Goal: Task Accomplishment & Management: Use online tool/utility

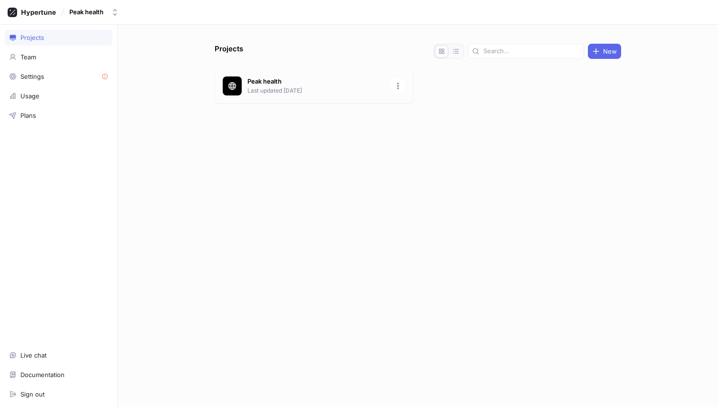
click at [302, 91] on p "Last updated [DATE]" at bounding box center [316, 90] width 138 height 9
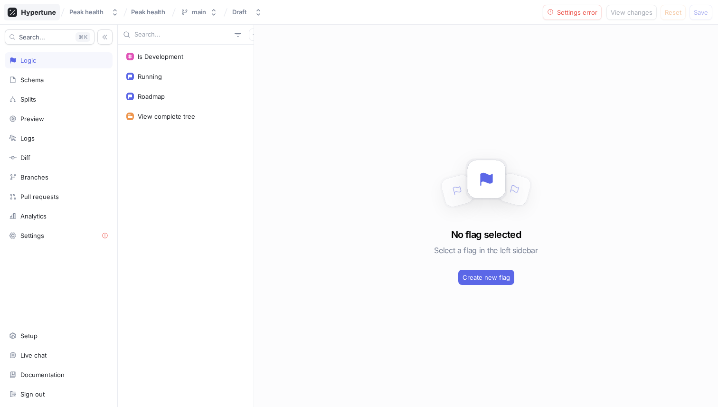
click at [35, 10] on icon at bounding box center [32, 12] width 48 height 9
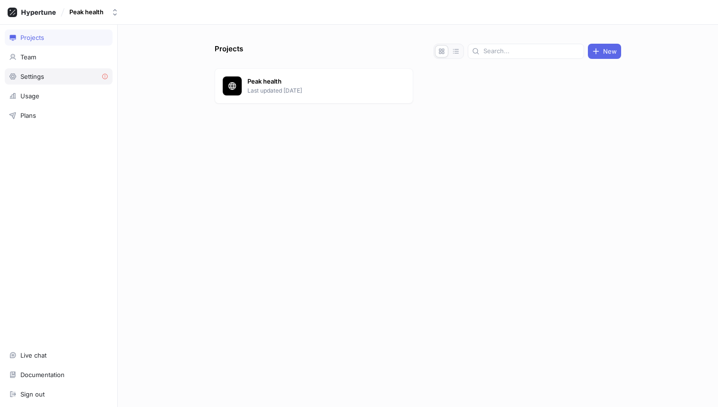
click at [43, 75] on div "Settings" at bounding box center [32, 77] width 24 height 8
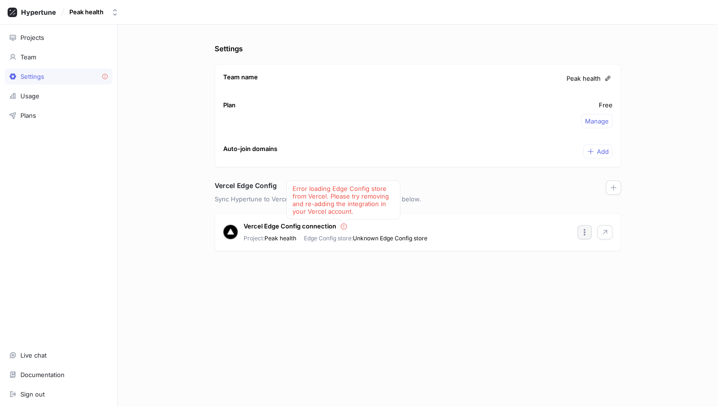
click at [587, 229] on icon "button" at bounding box center [585, 232] width 8 height 8
click at [436, 320] on div "Settings Team name Peak health Plan Free Manage Auto-join domains Add Vercel Ed…" at bounding box center [418, 225] width 414 height 363
click at [48, 372] on div "Documentation" at bounding box center [42, 375] width 44 height 8
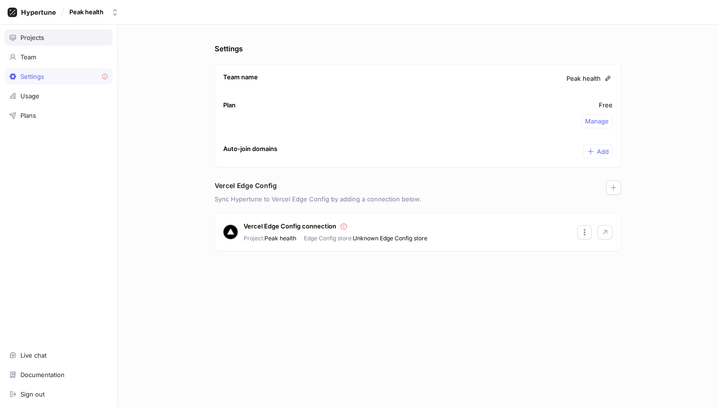
click at [36, 29] on div "Projects" at bounding box center [59, 37] width 108 height 16
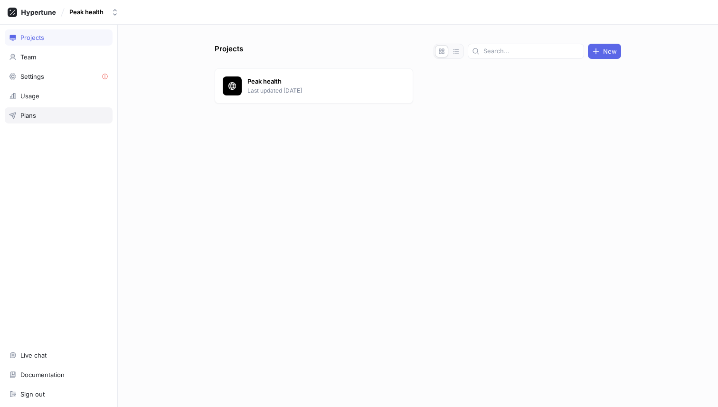
click at [38, 117] on div "Plans" at bounding box center [58, 116] width 99 height 8
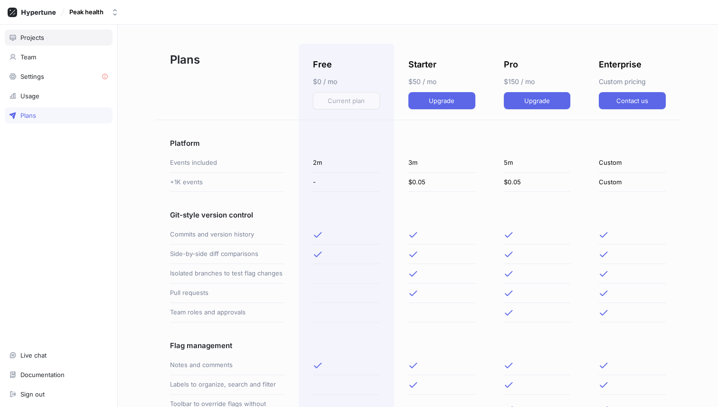
click at [32, 38] on div "Projects" at bounding box center [32, 38] width 24 height 8
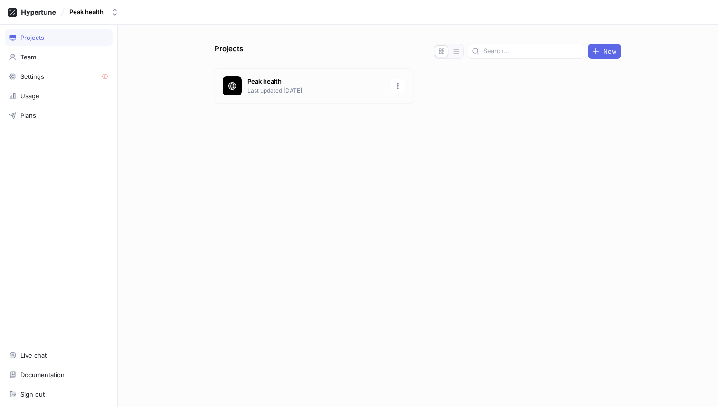
click at [280, 84] on p "Peak health" at bounding box center [316, 81] width 138 height 9
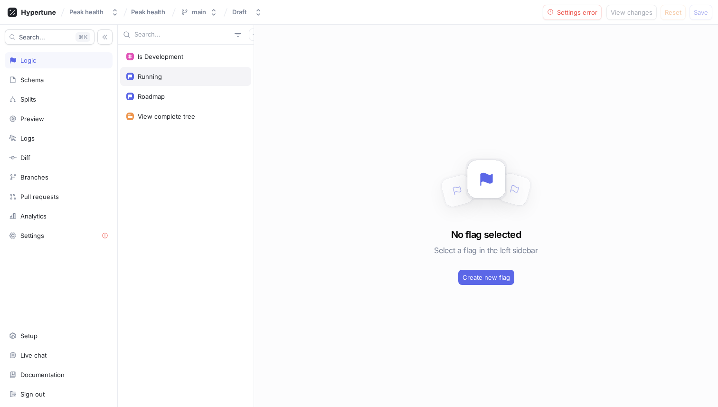
click at [169, 73] on div "Running" at bounding box center [185, 77] width 119 height 8
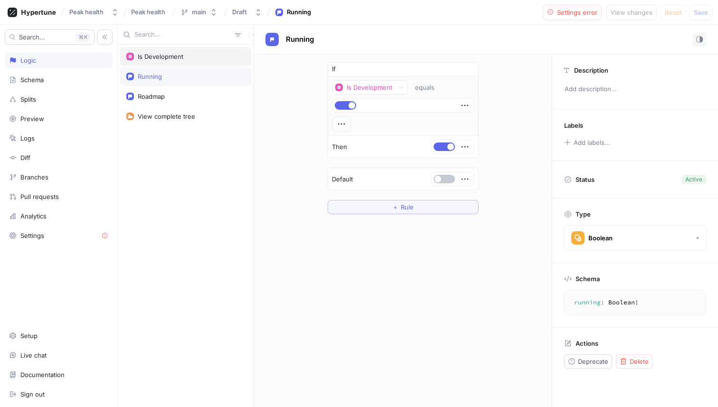
click at [174, 54] on div "Is Development" at bounding box center [161, 57] width 46 height 8
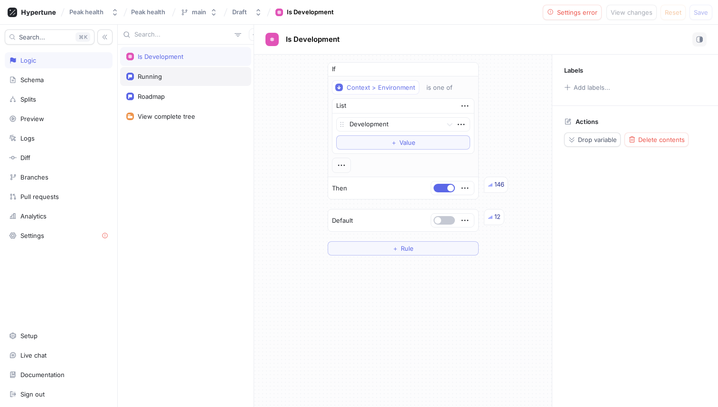
click at [175, 74] on div "Running" at bounding box center [185, 77] width 119 height 8
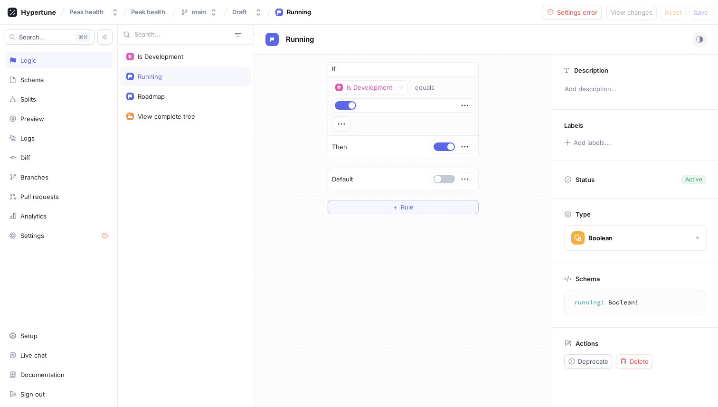
click at [299, 179] on div "If Is Development equals Then Default ＋ Rule" at bounding box center [403, 138] width 298 height 167
click at [564, 13] on span "Settings error" at bounding box center [577, 12] width 40 height 6
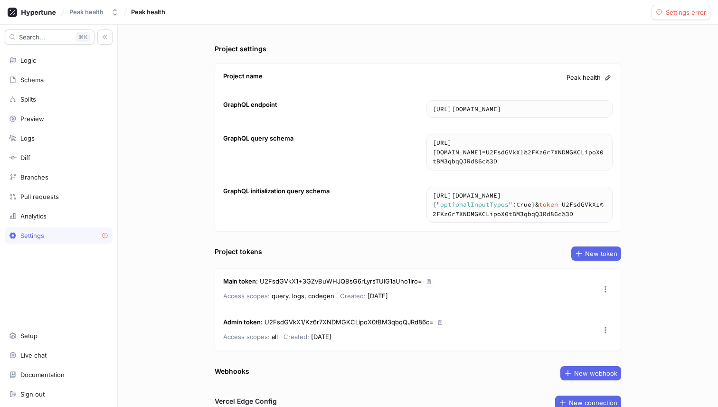
scroll to position [97, 0]
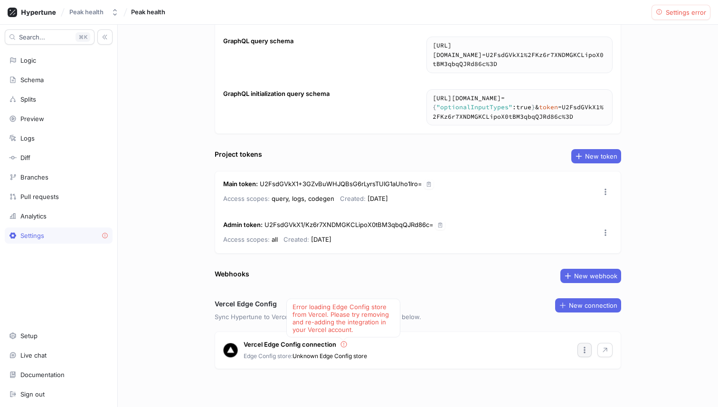
click at [586, 350] on icon "button" at bounding box center [585, 350] width 8 height 8
click at [524, 337] on div "Vercel Edge Config connection Error loading Edge Config store from Vercel. Plea…" at bounding box center [418, 350] width 406 height 37
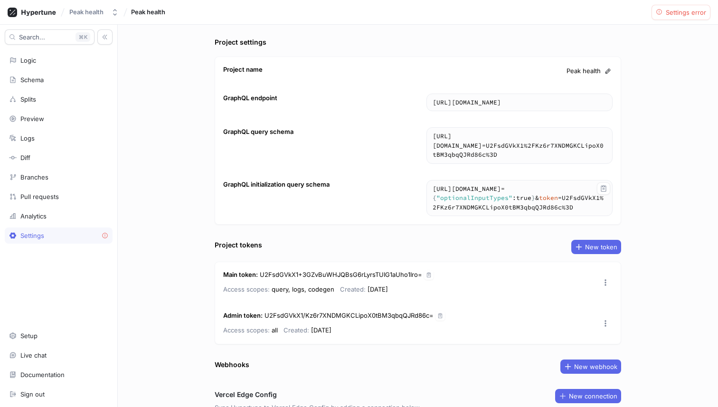
scroll to position [0, 0]
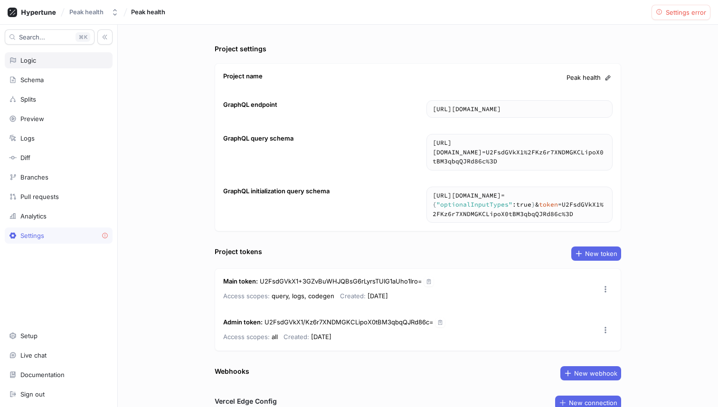
click at [45, 62] on div "Logic" at bounding box center [58, 61] width 99 height 8
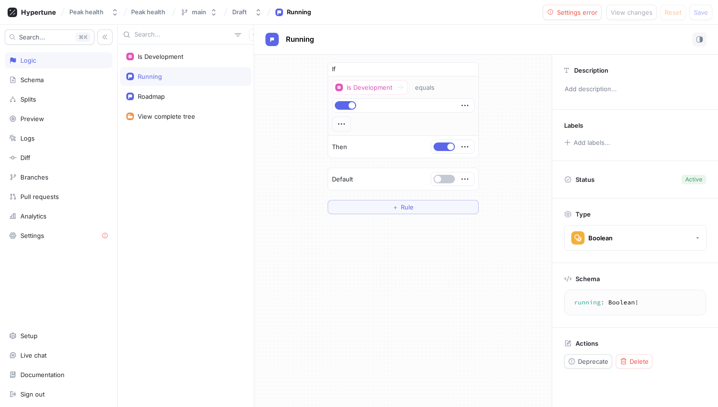
click at [313, 207] on div "If Is Development equals Then Default ＋ Rule" at bounding box center [403, 138] width 298 height 167
click at [54, 71] on div "Search... K Logic Schema Splits Preview Logs Diff Branches Pull requests Analyt…" at bounding box center [59, 216] width 118 height 382
click at [54, 78] on div "Schema" at bounding box center [58, 80] width 99 height 8
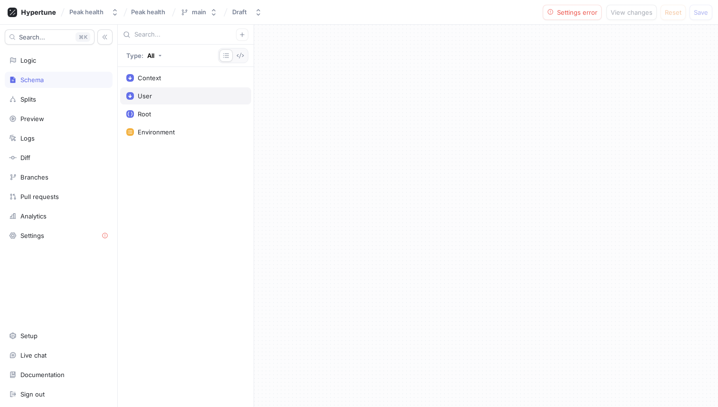
click at [156, 89] on div "User" at bounding box center [185, 95] width 131 height 17
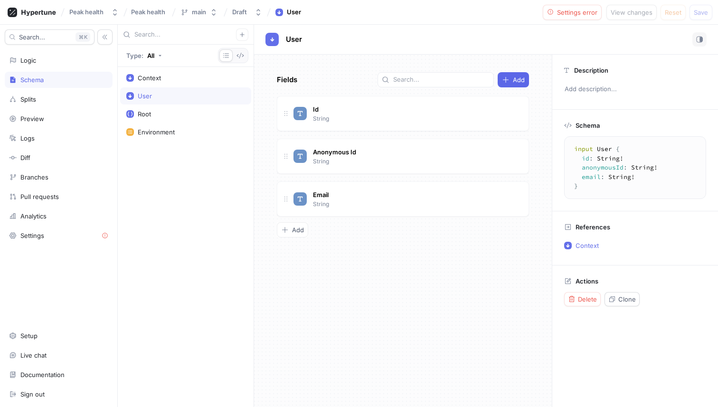
click at [172, 99] on div "User" at bounding box center [185, 96] width 119 height 8
click at [311, 37] on div "User" at bounding box center [486, 39] width 441 height 14
click at [296, 38] on span "User" at bounding box center [294, 40] width 16 height 8
click at [358, 154] on div "Anonymous Id String" at bounding box center [335, 156] width 48 height 20
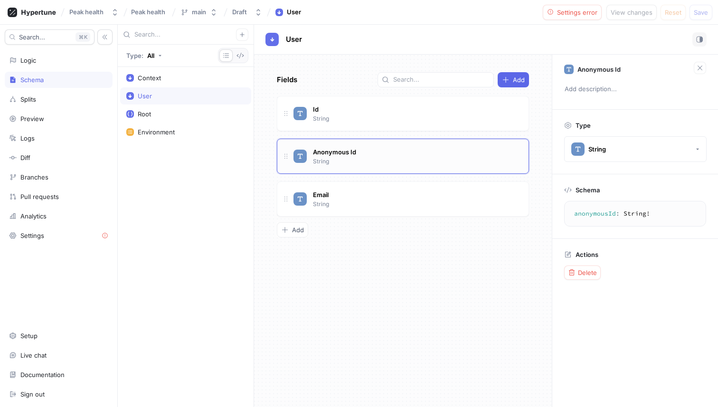
click at [286, 144] on div "Anonymous Id String" at bounding box center [403, 156] width 252 height 35
click at [246, 35] on button "button" at bounding box center [242, 34] width 12 height 12
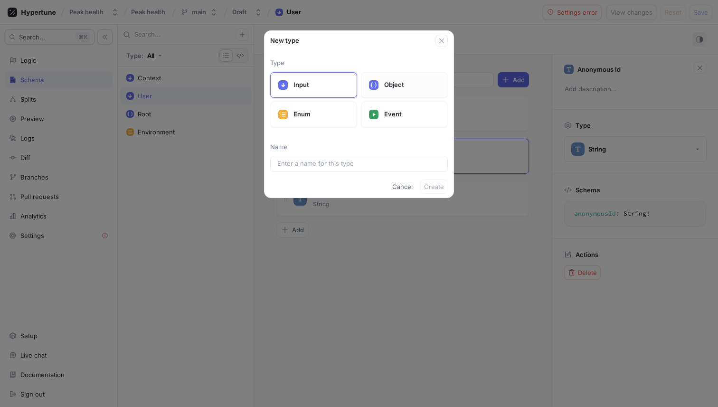
click at [390, 83] on p "Object" at bounding box center [412, 84] width 56 height 9
click at [325, 91] on div "Input" at bounding box center [313, 85] width 87 height 26
click at [360, 161] on input "text" at bounding box center [358, 163] width 163 height 9
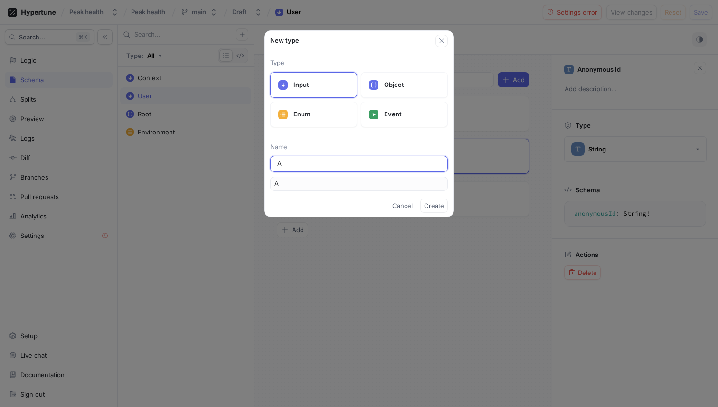
type input "An"
type input "Ano"
type input "Anob"
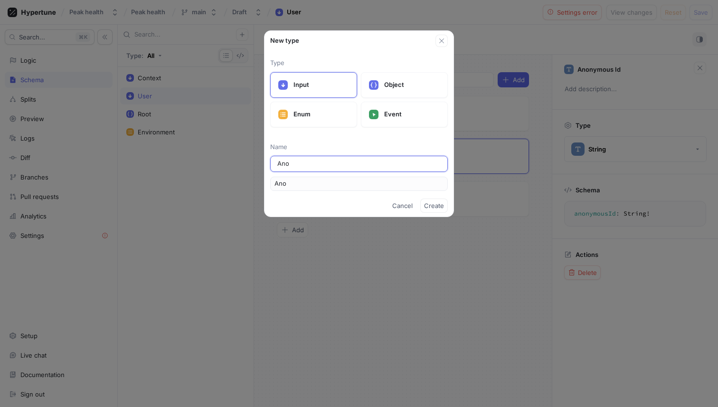
type input "Anob"
type input "Ano"
type input "Anon"
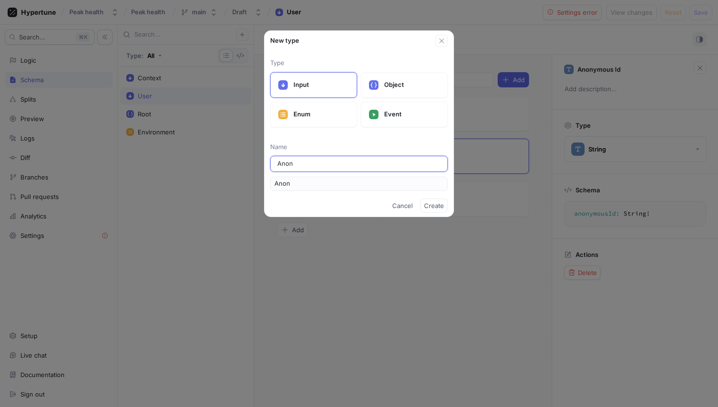
type input "Anony"
type input "Anonym"
type input "Anonymo"
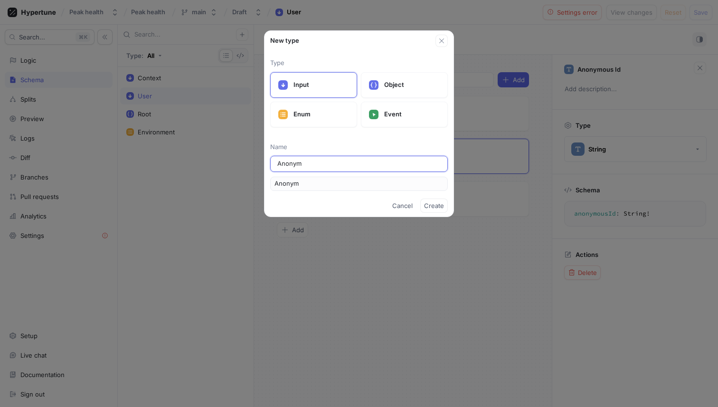
type input "Anonymo"
type input "Anonymou"
type input "Anonymous"
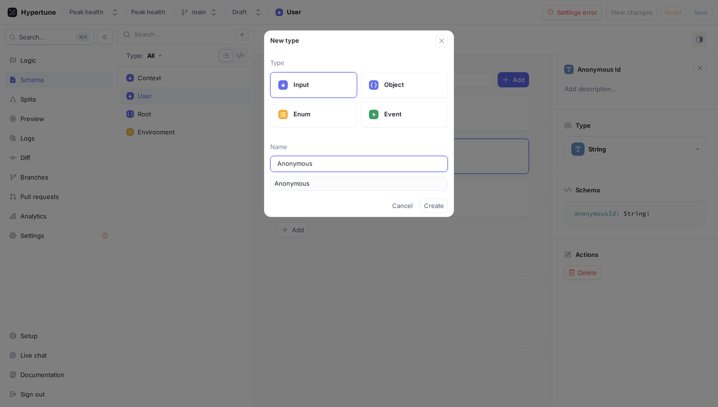
type input "AnonymousU"
type input "AnonymousUs"
type input "AnonymousUS"
type input "AnonymousUse"
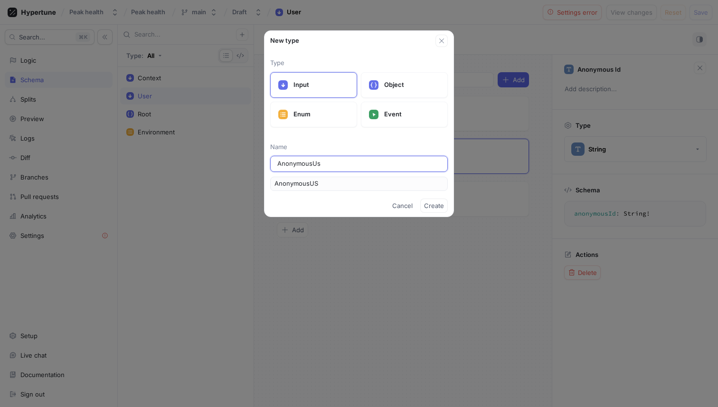
type input "AnonymousUse"
type input "AnonymousUser"
click at [427, 203] on span "Create" at bounding box center [434, 206] width 20 height 6
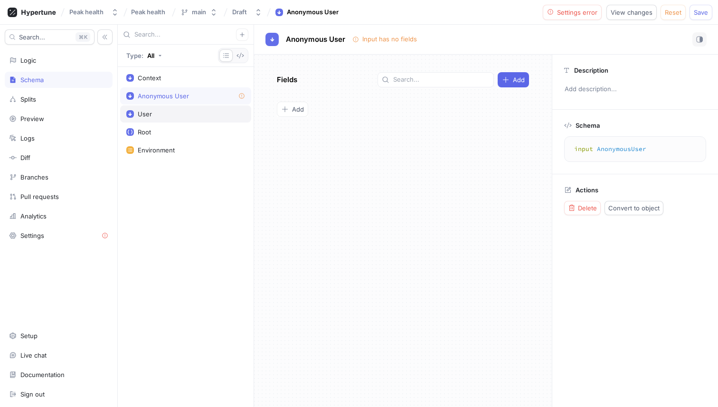
click at [176, 116] on div "User" at bounding box center [185, 114] width 119 height 8
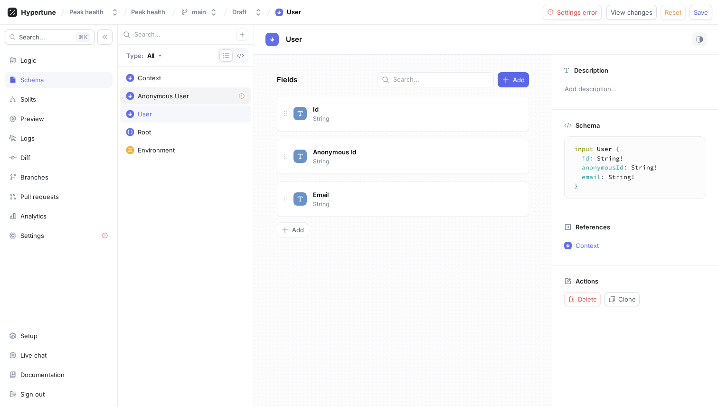
click at [187, 96] on div "Anonymous User" at bounding box center [163, 96] width 51 height 8
type textarea "input AnonymousUser"
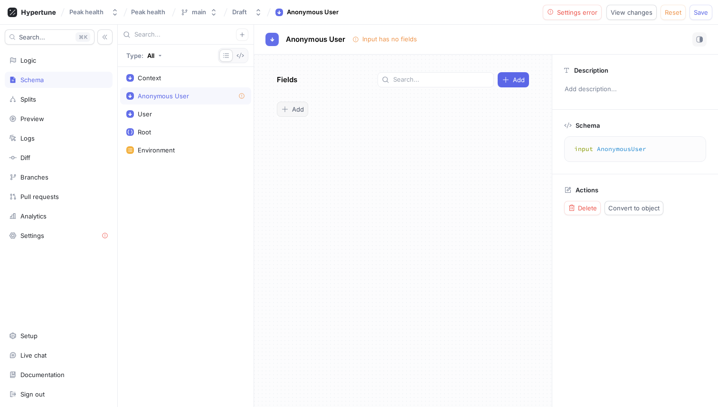
click at [287, 105] on icon "button" at bounding box center [285, 109] width 8 height 8
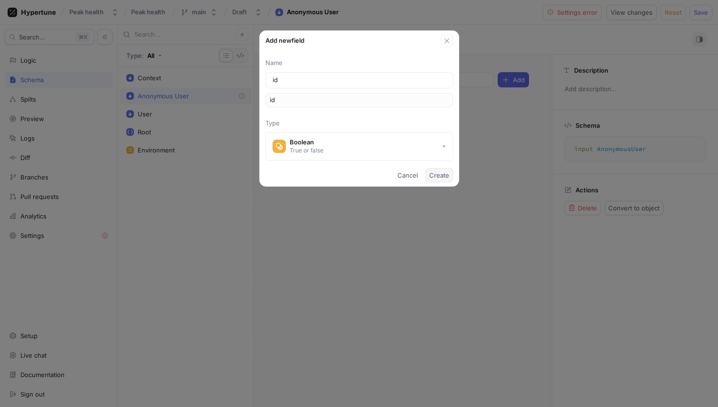
type input "id"
click at [439, 174] on span "Create" at bounding box center [439, 175] width 20 height 6
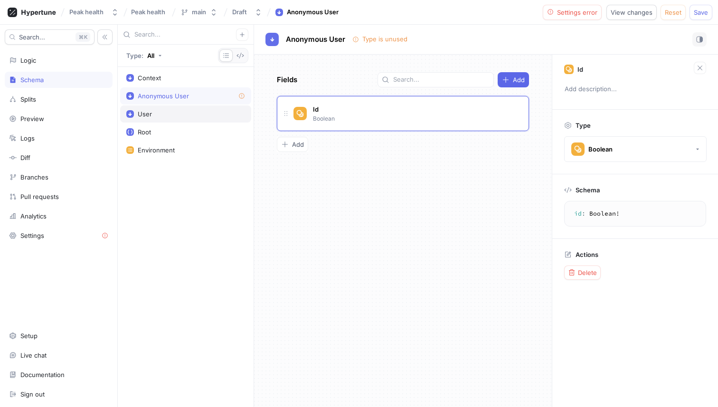
click at [167, 111] on div "User" at bounding box center [185, 114] width 119 height 8
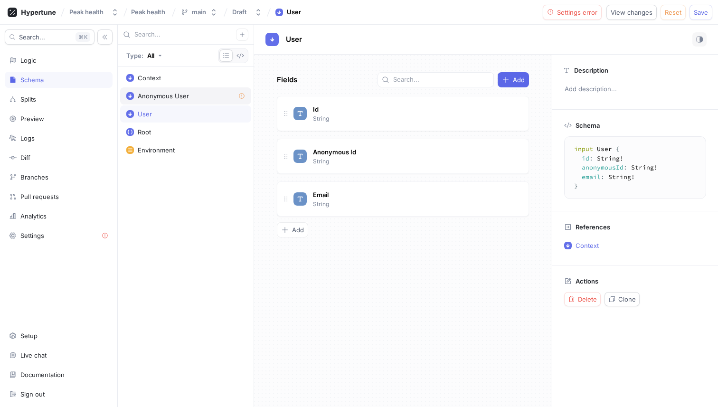
click at [170, 93] on div "Anonymous User" at bounding box center [163, 96] width 51 height 8
type textarea "input AnonymousUser { id: Boolean! }"
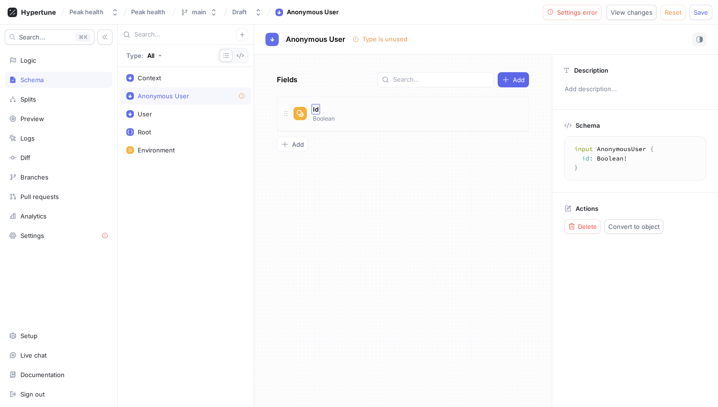
click at [315, 104] on div "Id" at bounding box center [316, 109] width 9 height 10
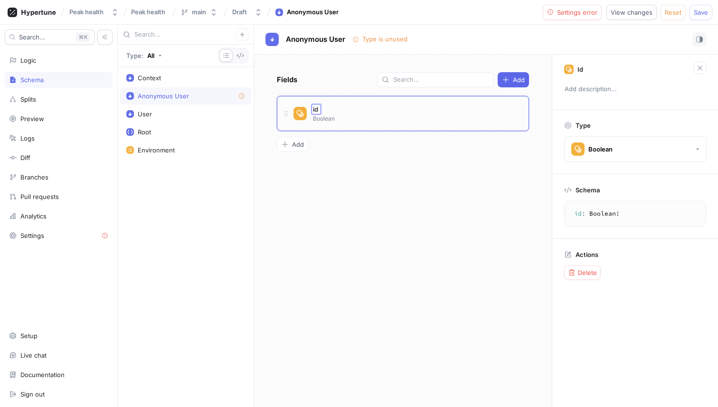
type input "id"
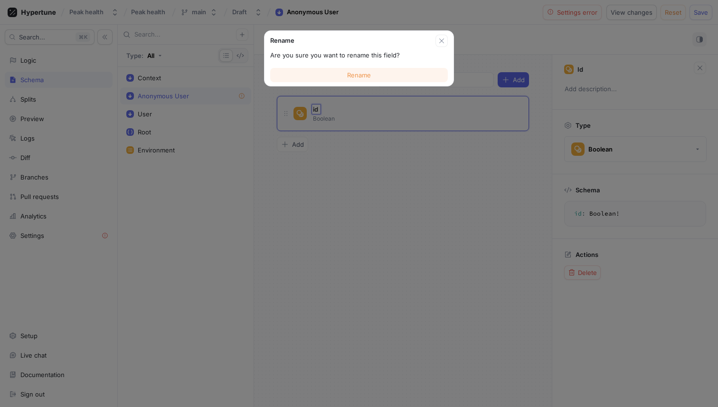
click at [332, 74] on button "Rename" at bounding box center [359, 75] width 178 height 14
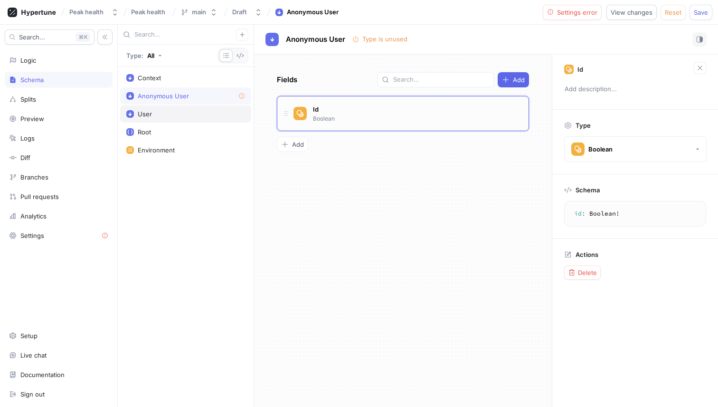
click at [169, 113] on div "User" at bounding box center [185, 114] width 119 height 8
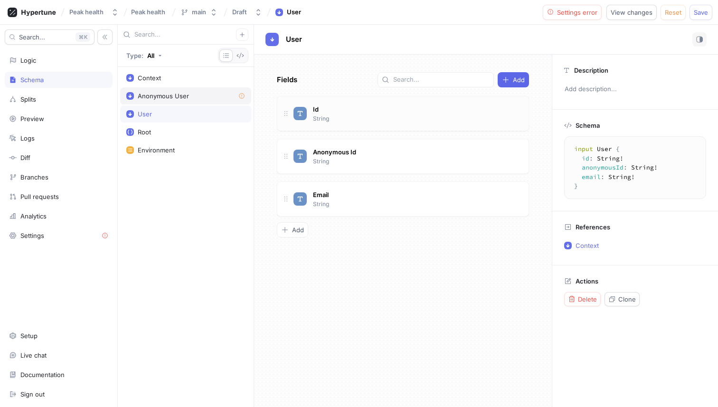
click at [177, 93] on div "Anonymous User" at bounding box center [163, 96] width 51 height 8
type textarea "input AnonymousUser { id: Boolean! }"
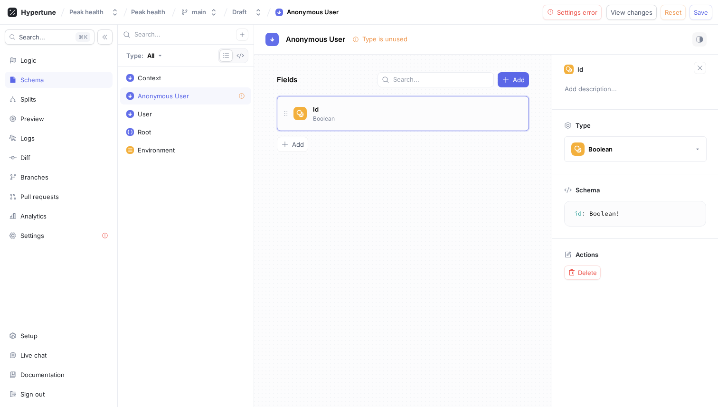
click at [325, 118] on p "Boolean" at bounding box center [324, 118] width 22 height 9
click at [346, 121] on div "Id Boolean" at bounding box center [408, 113] width 228 height 19
click at [601, 153] on div "Boolean" at bounding box center [591, 148] width 41 height 13
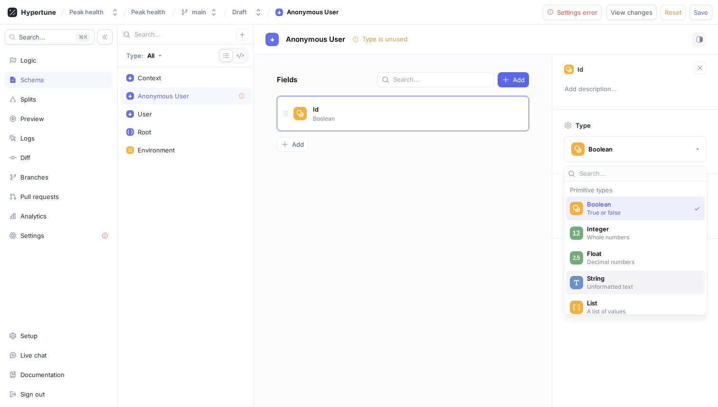
click at [623, 279] on span "String" at bounding box center [641, 279] width 109 height 8
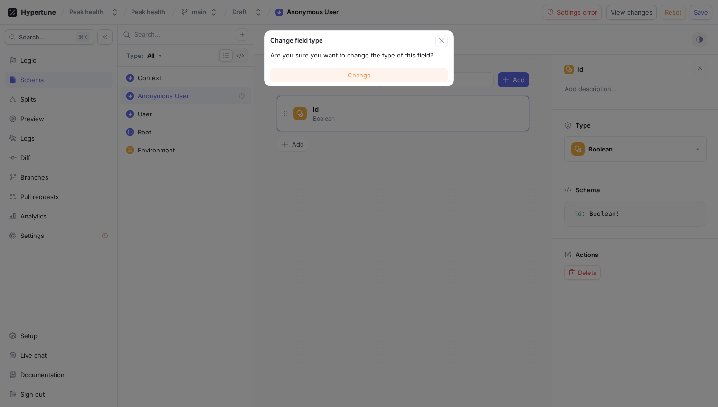
click at [359, 76] on span "Change" at bounding box center [359, 75] width 23 height 6
type textarea "id: String!"
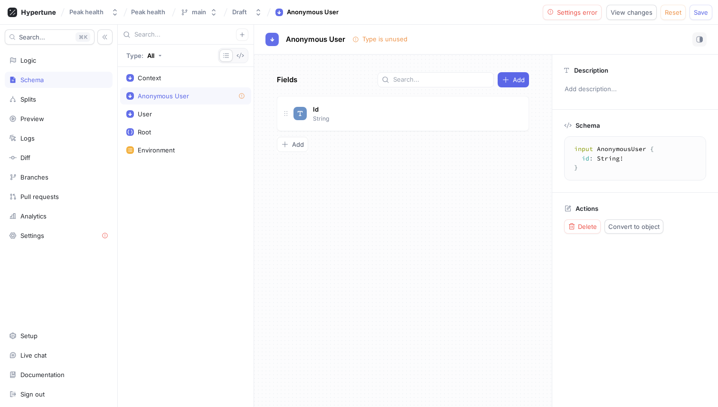
click at [353, 228] on div "Fields Add Id String To pick up a draggable item, press the space bar. While dr…" at bounding box center [403, 231] width 298 height 352
click at [153, 102] on div "Anonymous User" at bounding box center [185, 95] width 131 height 17
click at [165, 108] on div "User" at bounding box center [185, 113] width 131 height 17
type textarea "input User { id: String! anonymousId: String! email: String! }"
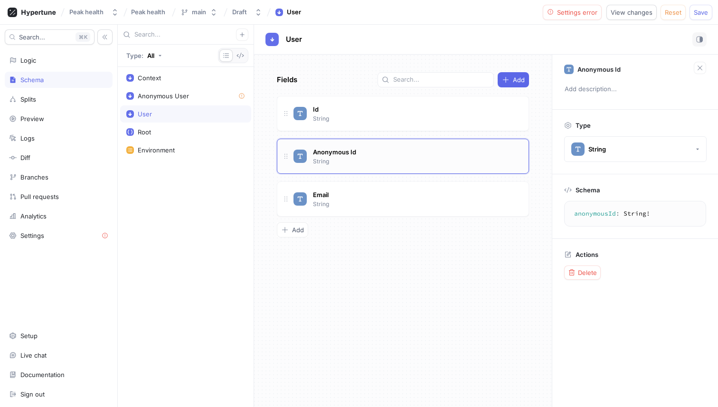
click at [528, 159] on div "Anonymous Id String" at bounding box center [403, 156] width 252 height 35
click at [587, 270] on span "Delete" at bounding box center [587, 273] width 19 height 6
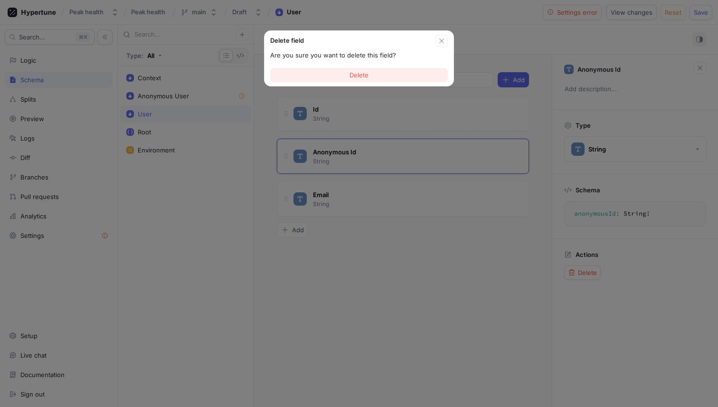
click at [352, 73] on span "Delete" at bounding box center [359, 75] width 19 height 6
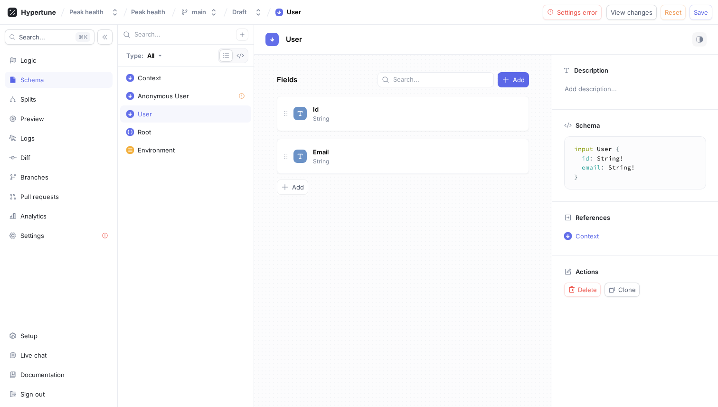
click at [451, 319] on div "Fields Add Id String Email String To pick up a draggable item, press the space …" at bounding box center [403, 231] width 298 height 352
click at [700, 14] on span "Save" at bounding box center [701, 12] width 14 height 6
click at [174, 99] on div "Anonymous User" at bounding box center [163, 96] width 51 height 8
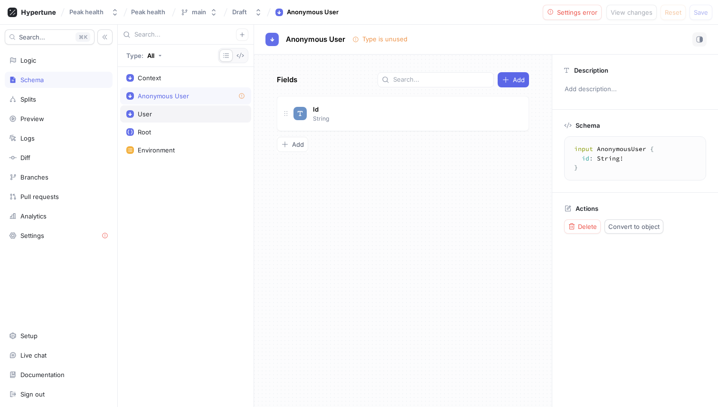
click at [171, 112] on div "User" at bounding box center [185, 114] width 119 height 8
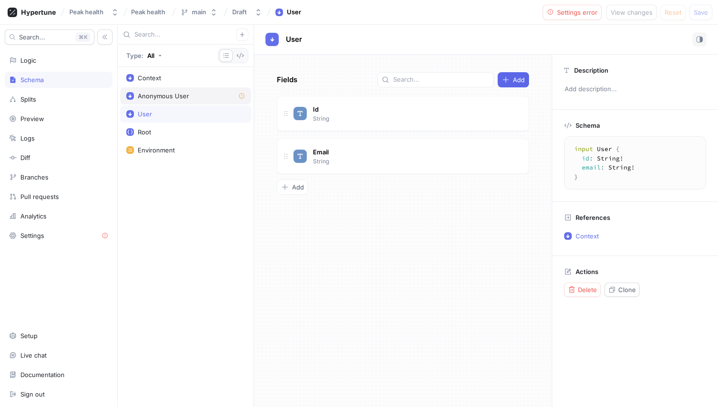
click at [177, 93] on div "Anonymous User" at bounding box center [163, 96] width 51 height 8
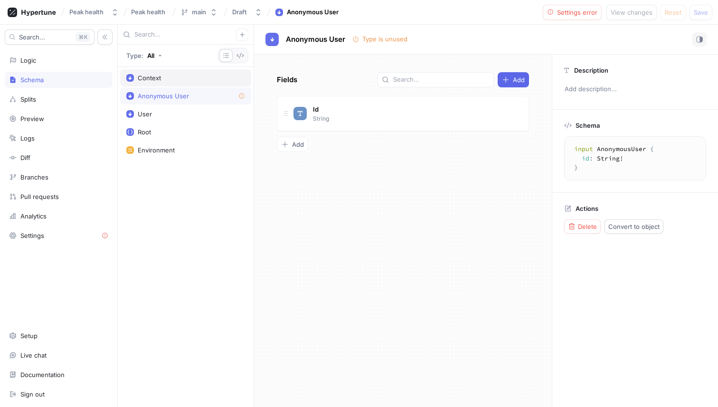
click at [171, 79] on div "Context" at bounding box center [185, 78] width 119 height 8
type textarea "input Context { user: User! environment: Environment! }"
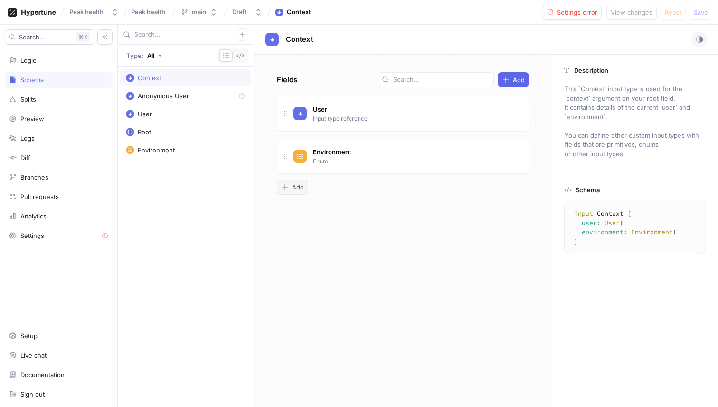
click at [300, 188] on span "Add" at bounding box center [298, 187] width 12 height 6
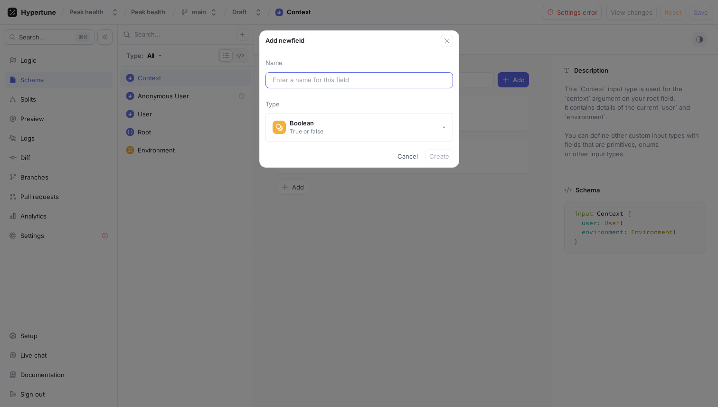
click at [331, 81] on input "text" at bounding box center [359, 80] width 173 height 9
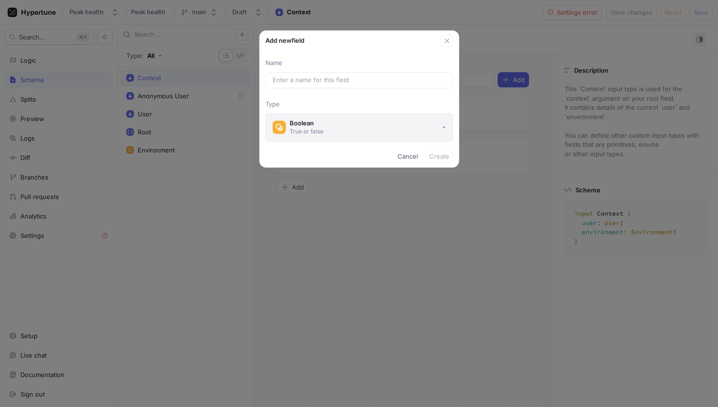
click at [319, 131] on div "True or false" at bounding box center [307, 131] width 34 height 8
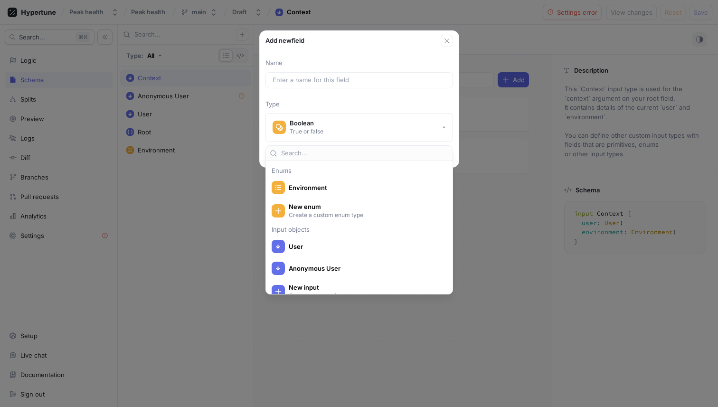
scroll to position [146, 0]
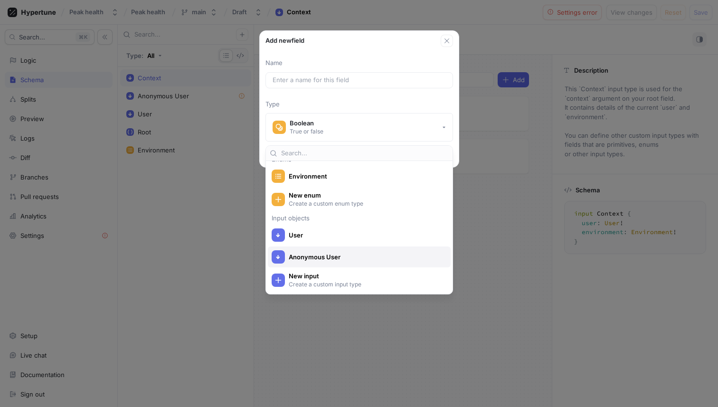
click at [324, 262] on div "Anonymous User" at bounding box center [357, 256] width 171 height 13
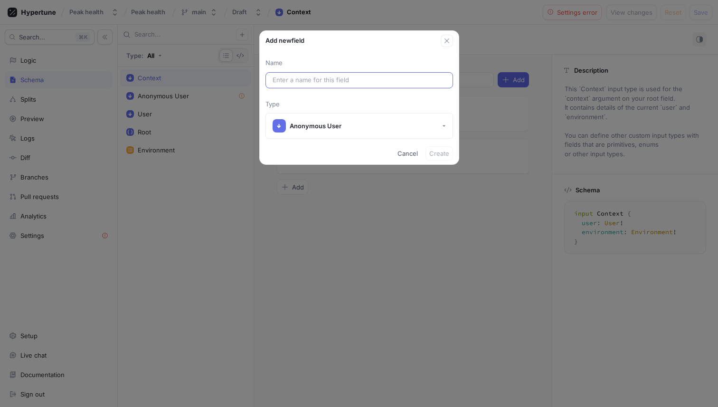
click at [357, 85] on div at bounding box center [360, 80] width 188 height 16
click at [361, 78] on input "text" at bounding box center [359, 80] width 173 height 9
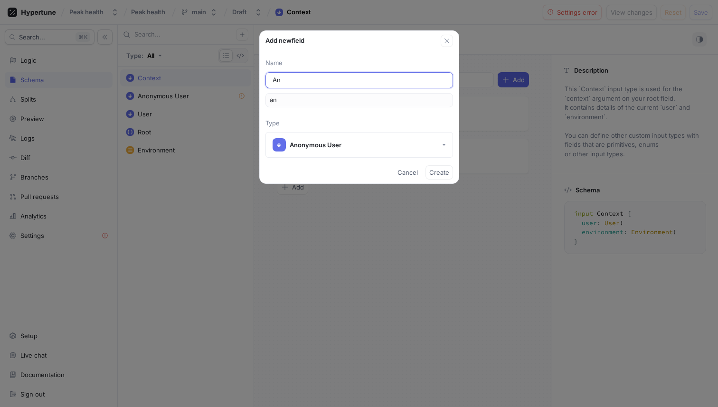
type input "Ano"
type input "ano"
type input "Anon"
type input "anon"
type input "Anony"
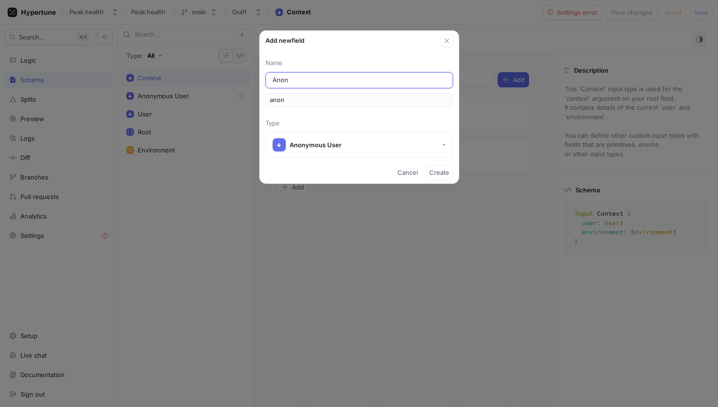
type input "anony"
type input "Anonym"
type input "anonym"
type input "Anonymo"
type input "anonymo"
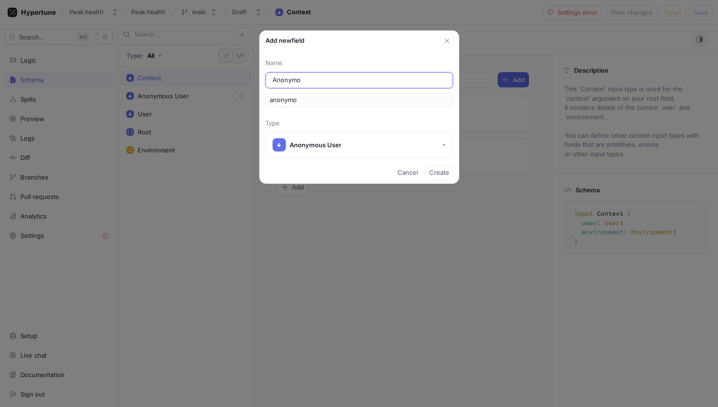
type input "Anonymou"
type input "anonymou"
type input "Anonymous"
type input "anonymous"
type input "AnonymousU"
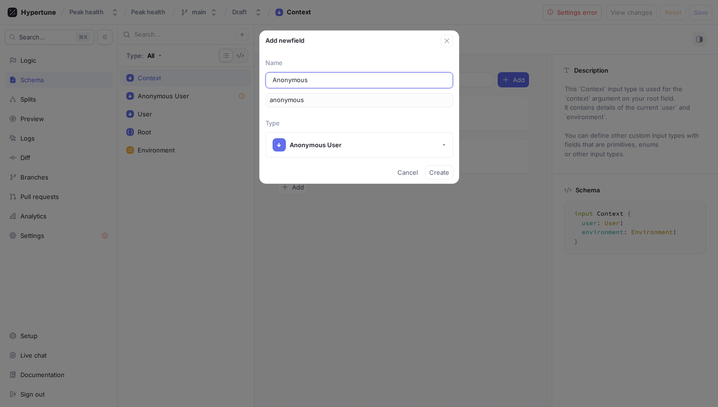
type input "anonymousU"
type input "AnonymousUs"
type input "anonymousUS"
type input "AnonymousUse"
type input "anonymousUse"
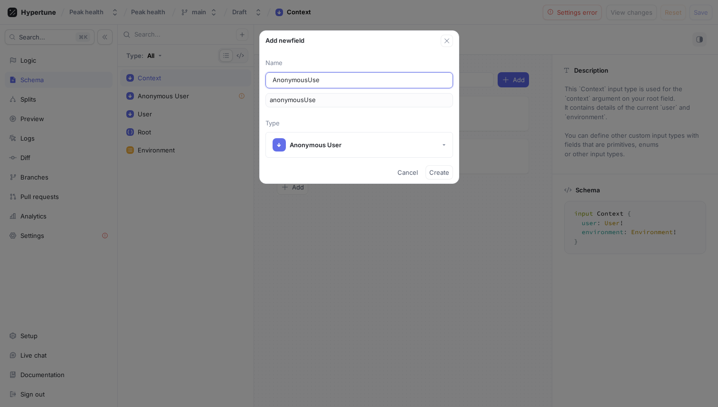
type input "AnonymousUser"
type input "anonymousUser"
type input "AnonymousUser"
click at [442, 172] on span "Create" at bounding box center [439, 173] width 20 height 6
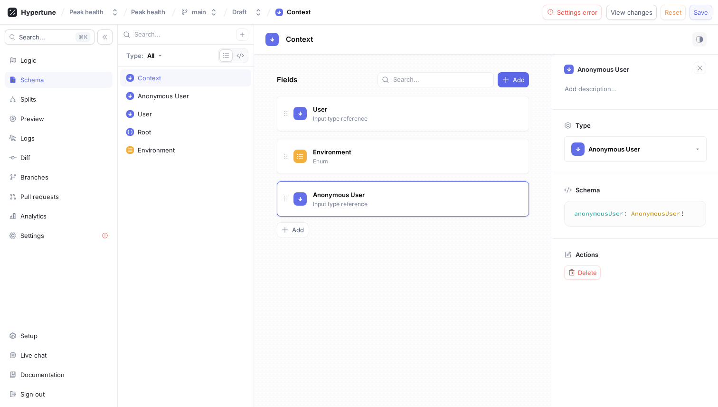
click at [702, 13] on span "Save" at bounding box center [701, 12] width 14 height 6
click at [58, 59] on div "Logic" at bounding box center [58, 61] width 99 height 8
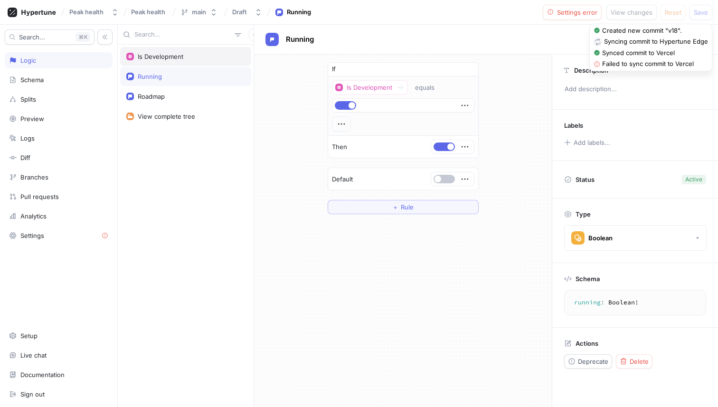
click at [190, 58] on div "Is Development" at bounding box center [185, 57] width 119 height 8
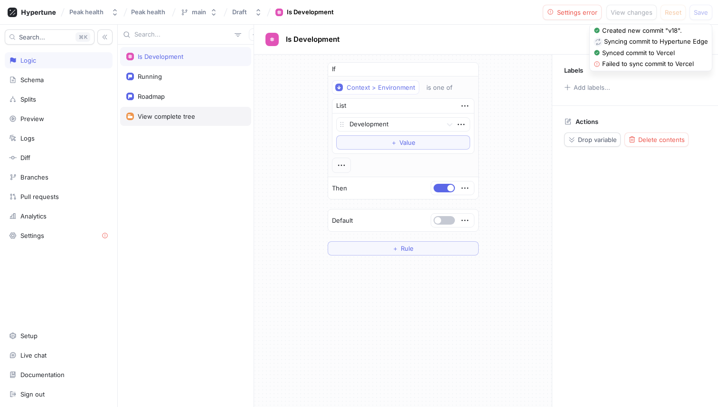
click at [190, 111] on div "View complete tree" at bounding box center [185, 116] width 131 height 19
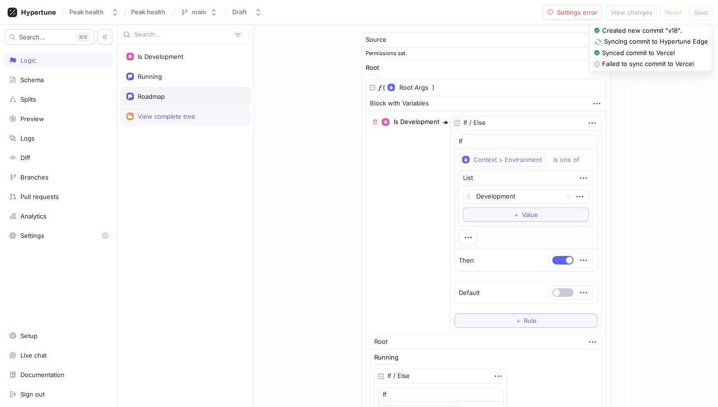
click at [187, 96] on div "Roadmap" at bounding box center [185, 97] width 119 height 8
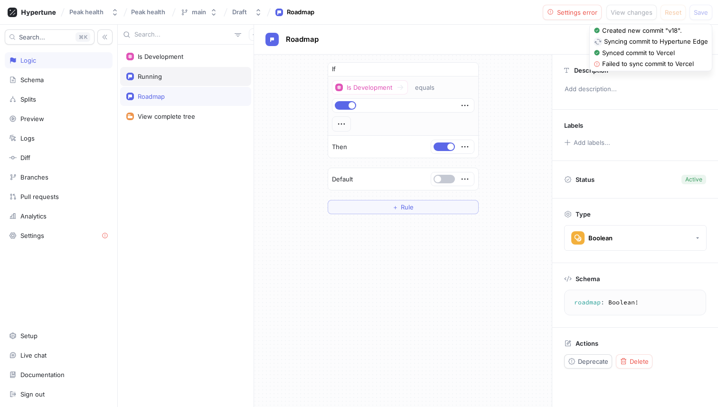
click at [184, 78] on div "Running" at bounding box center [185, 77] width 119 height 8
click at [192, 91] on div "Roadmap" at bounding box center [185, 96] width 131 height 19
type textarea "roadmap: Boolean!"
click at [191, 56] on div "Is Development" at bounding box center [185, 57] width 119 height 8
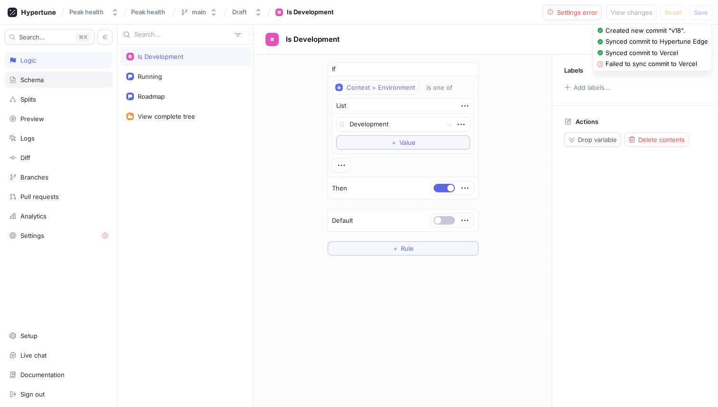
click at [39, 80] on div "Schema" at bounding box center [31, 80] width 23 height 8
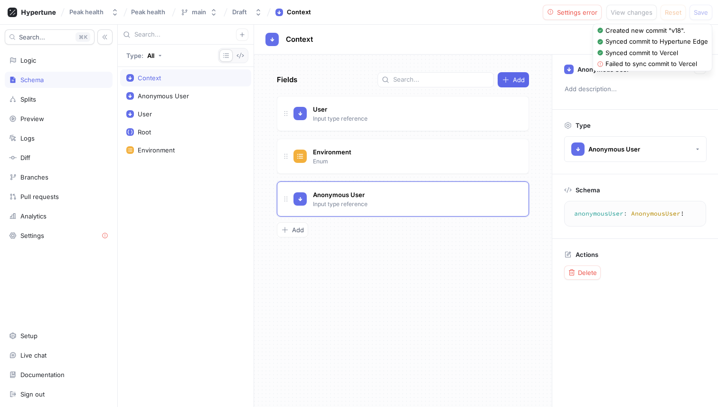
click at [448, 279] on div "Fields Add User Input type reference Go to type Environment Enum Go to type Ano…" at bounding box center [403, 231] width 298 height 352
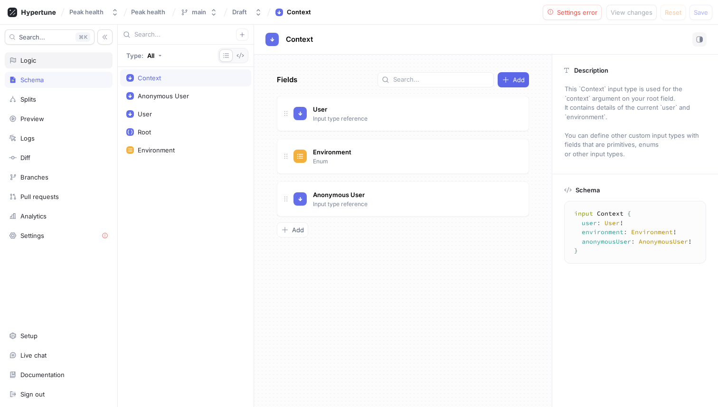
click at [51, 62] on div "Logic" at bounding box center [58, 61] width 99 height 8
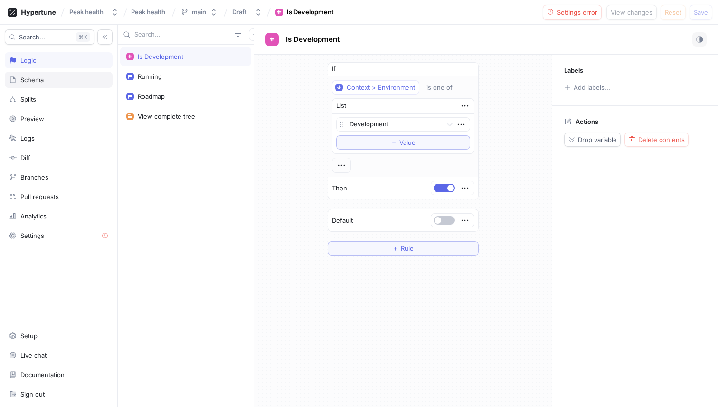
click at [65, 83] on div "Schema" at bounding box center [58, 80] width 99 height 8
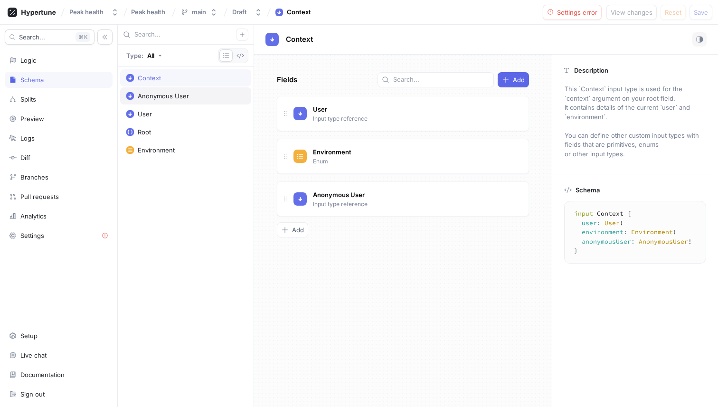
click at [189, 95] on div "Anonymous User" at bounding box center [185, 96] width 119 height 8
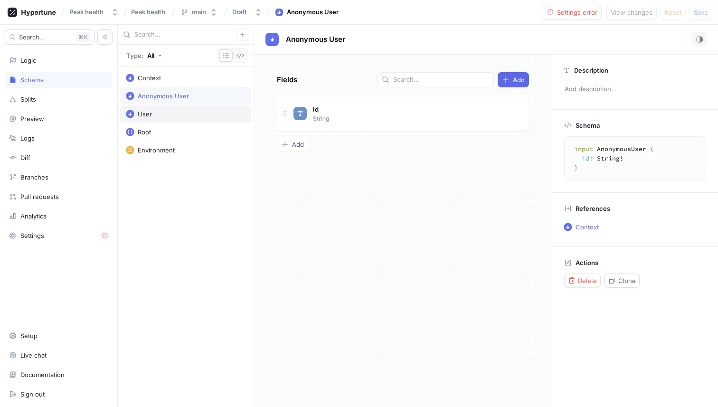
click at [172, 110] on div "User" at bounding box center [185, 114] width 119 height 8
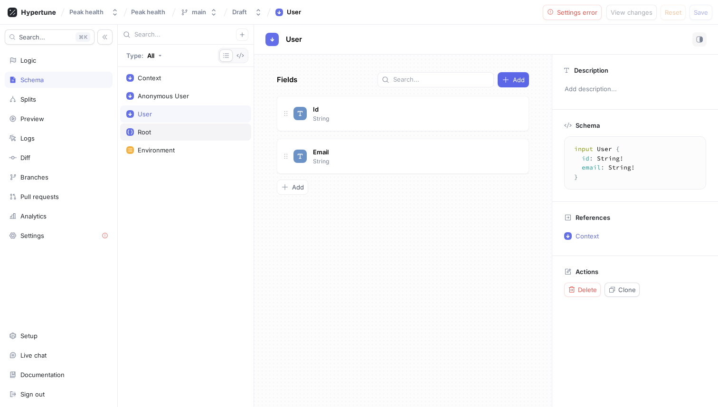
click at [174, 130] on div "Root" at bounding box center [185, 132] width 119 height 8
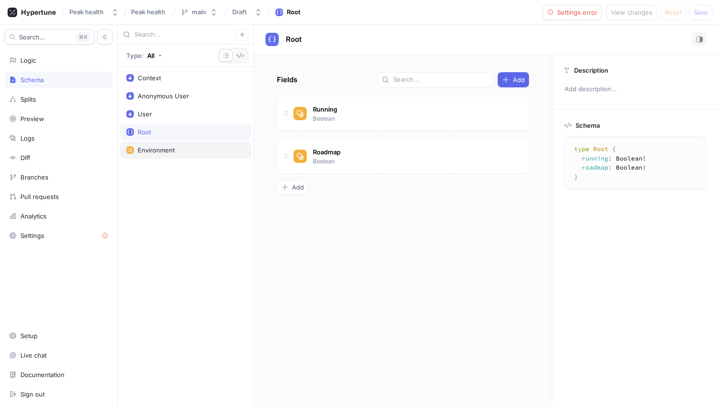
click at [174, 149] on div "Environment" at bounding box center [156, 150] width 37 height 8
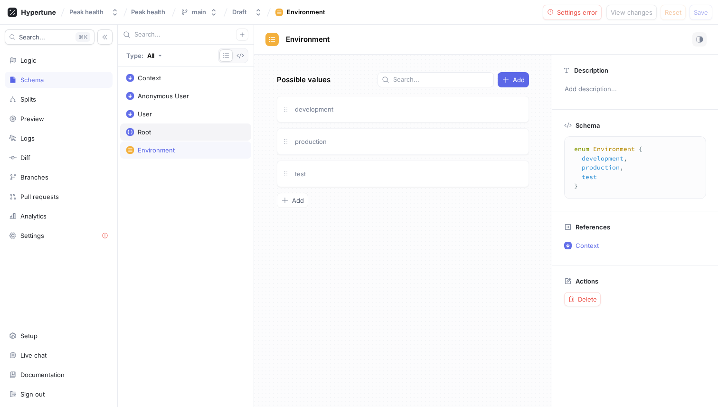
click at [174, 134] on div "Root" at bounding box center [185, 132] width 119 height 8
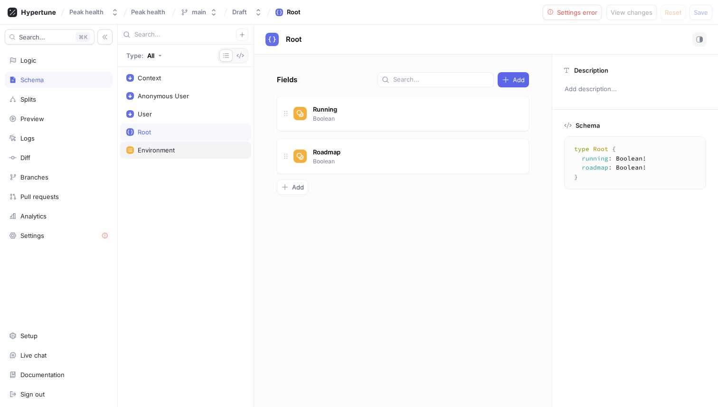
click at [182, 157] on div "Environment" at bounding box center [185, 150] width 131 height 17
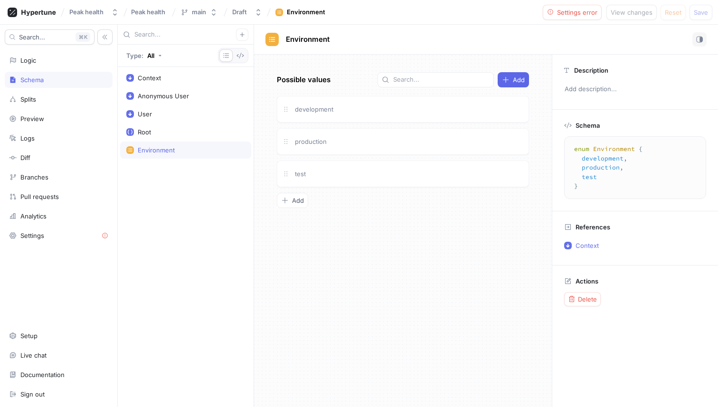
click at [166, 66] on div "Type: All" at bounding box center [186, 56] width 136 height 22
click at [166, 76] on div "Context" at bounding box center [185, 78] width 119 height 8
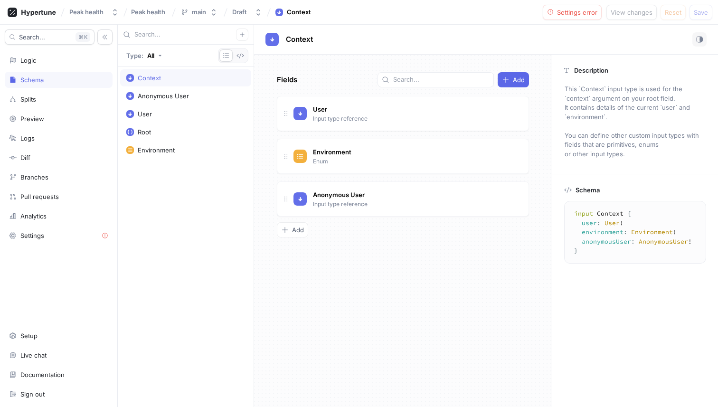
type textarea "input Context { user: User! environment: Environment! anonymousUser: AnonymousU…"
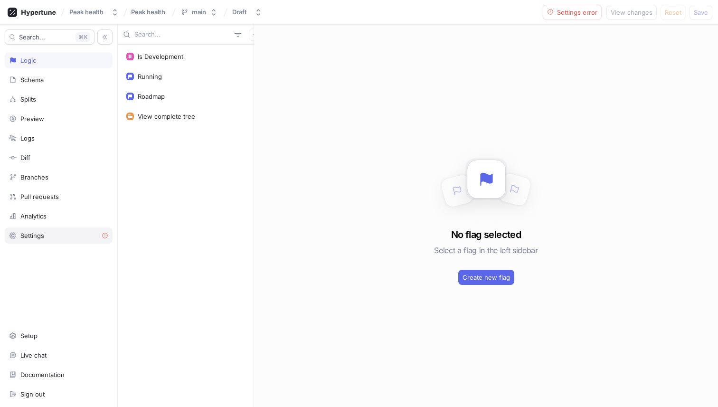
click at [62, 242] on div "Settings" at bounding box center [59, 236] width 108 height 16
